Goal: Task Accomplishment & Management: Manage account settings

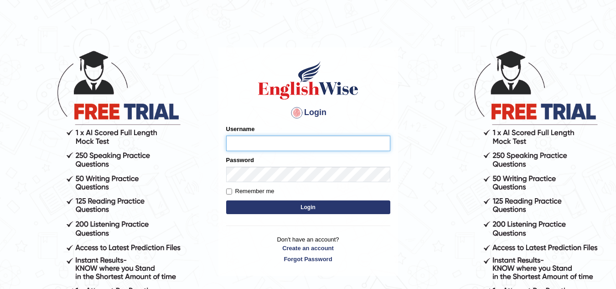
scroll to position [12, 0]
